Goal: Transaction & Acquisition: Subscribe to service/newsletter

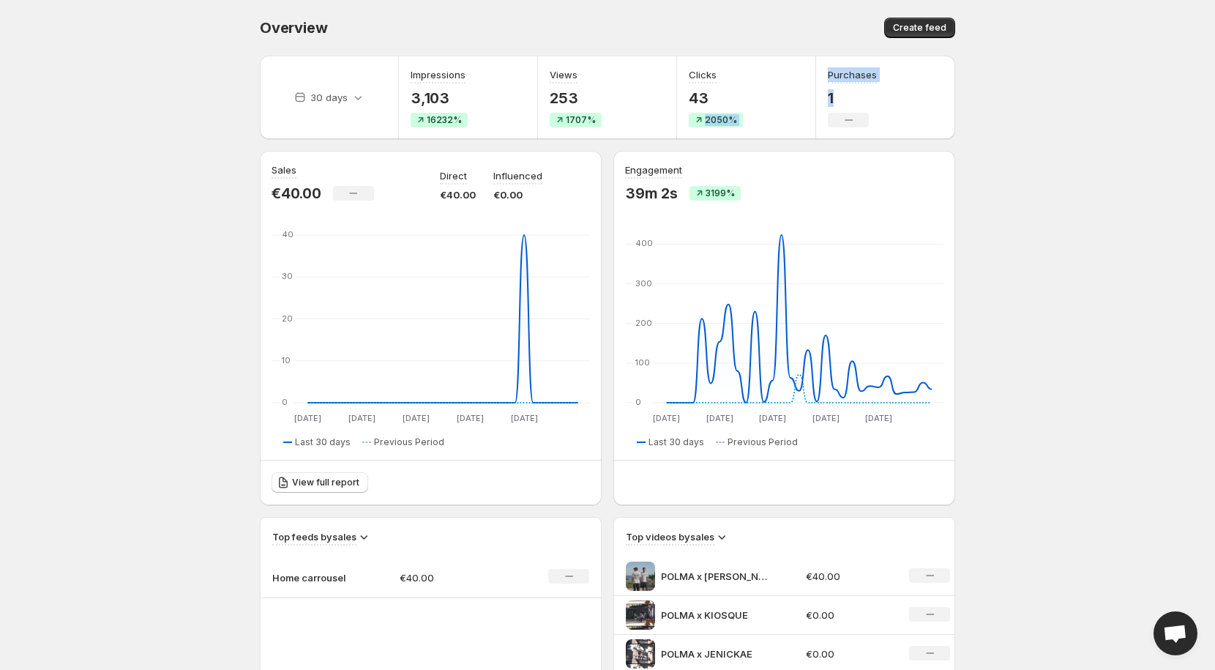
drag, startPoint x: 834, startPoint y: 97, endPoint x: 815, endPoint y: 100, distance: 19.4
click at [816, 100] on div "Purchases 1 No change" at bounding box center [885, 97] width 139 height 83
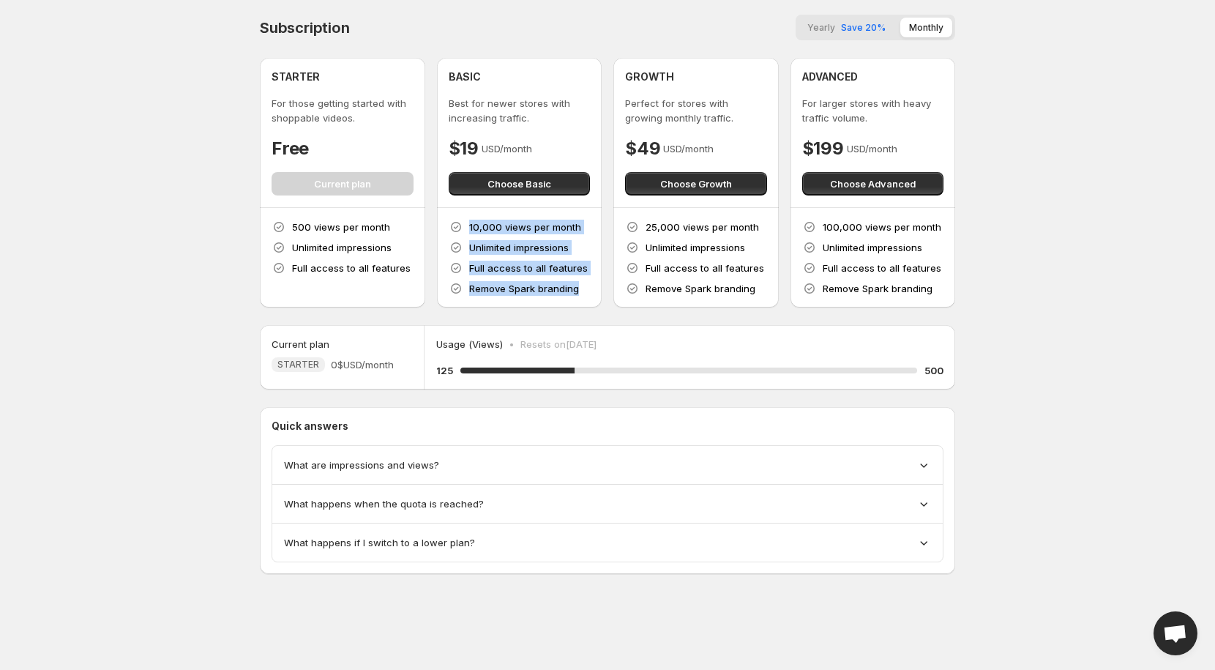
drag, startPoint x: 580, startPoint y: 299, endPoint x: 455, endPoint y: 208, distance: 155.6
click at [455, 208] on div "10,000 views per month Unlimited impressions Full access to all features Remove…" at bounding box center [519, 258] width 165 height 100
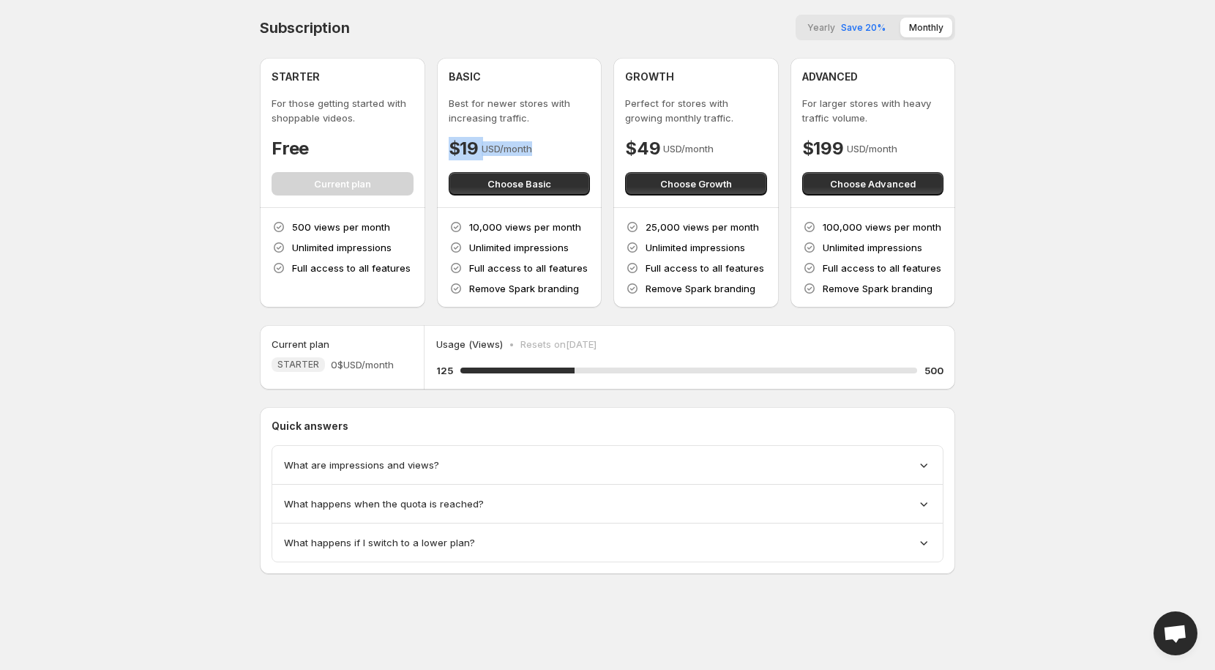
drag, startPoint x: 453, startPoint y: 145, endPoint x: 602, endPoint y: 148, distance: 149.3
click at [602, 148] on div "STARTER For those getting started with shoppable videos. Free Current plan 500 …" at bounding box center [607, 183] width 695 height 250
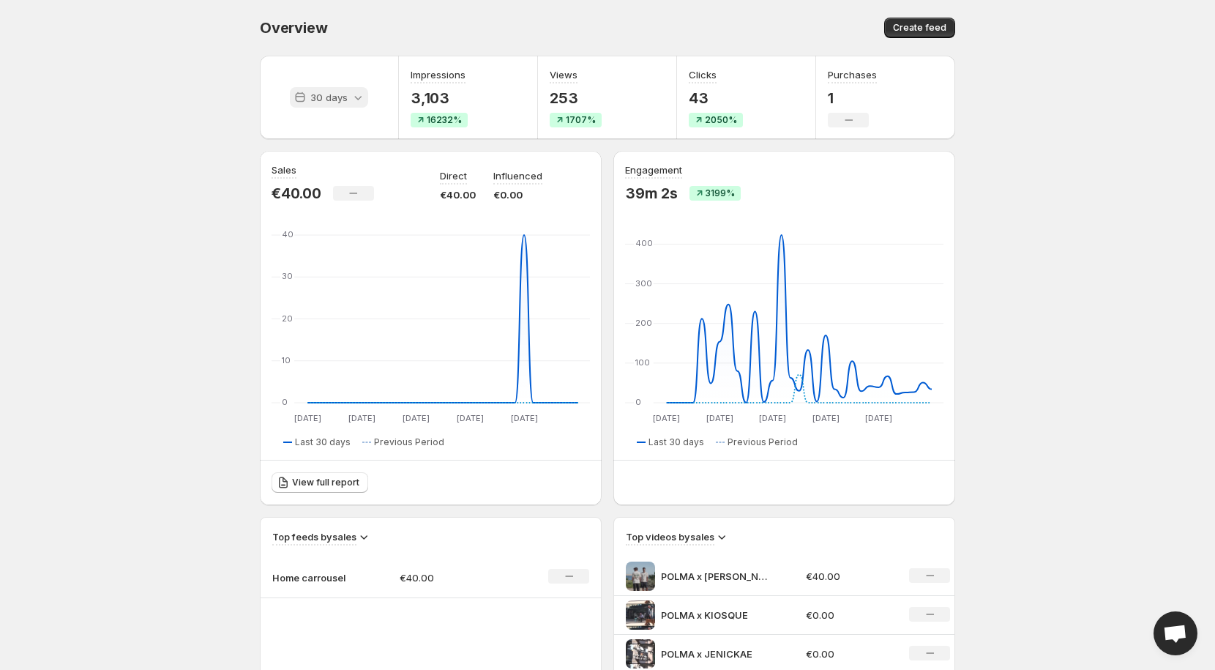
click at [343, 105] on div "30 days" at bounding box center [329, 97] width 78 height 20
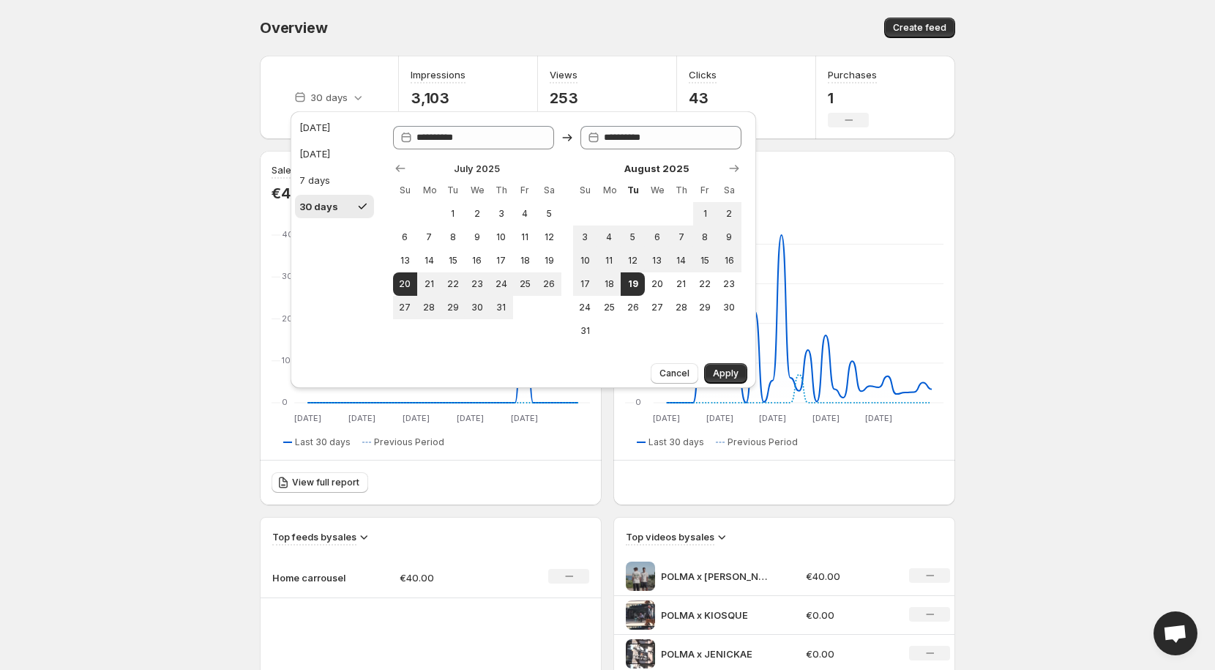
click at [79, 427] on body "Home Feeds Videos Subscription Settings Overview. This page is ready Overview C…" at bounding box center [607, 335] width 1215 height 670
